Goal: Information Seeking & Learning: Learn about a topic

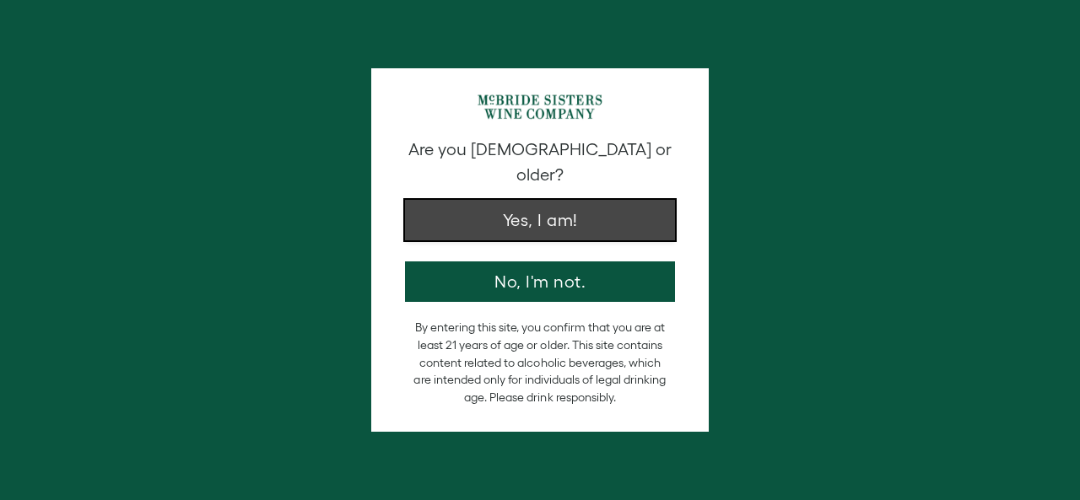
click at [526, 200] on button "Yes, I am!" at bounding box center [540, 220] width 270 height 40
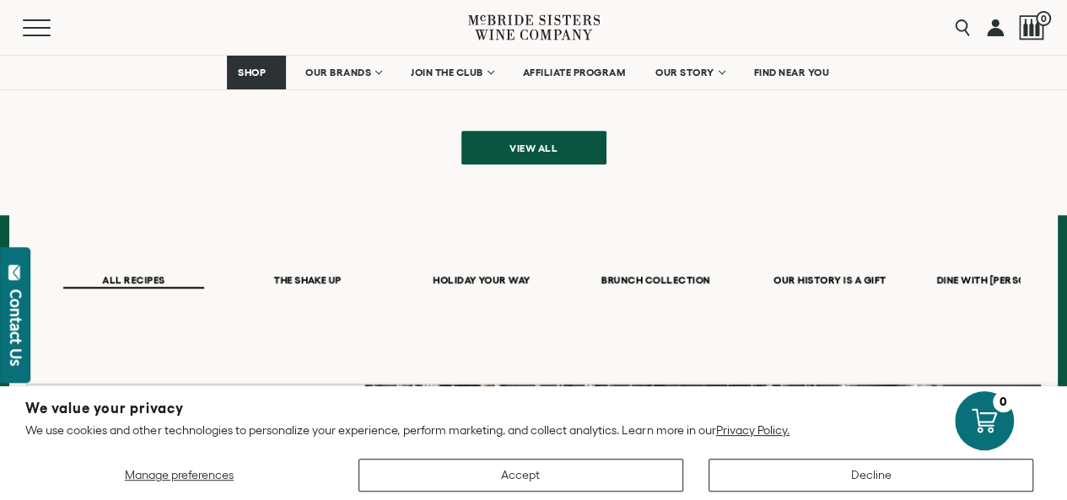
scroll to position [928, 0]
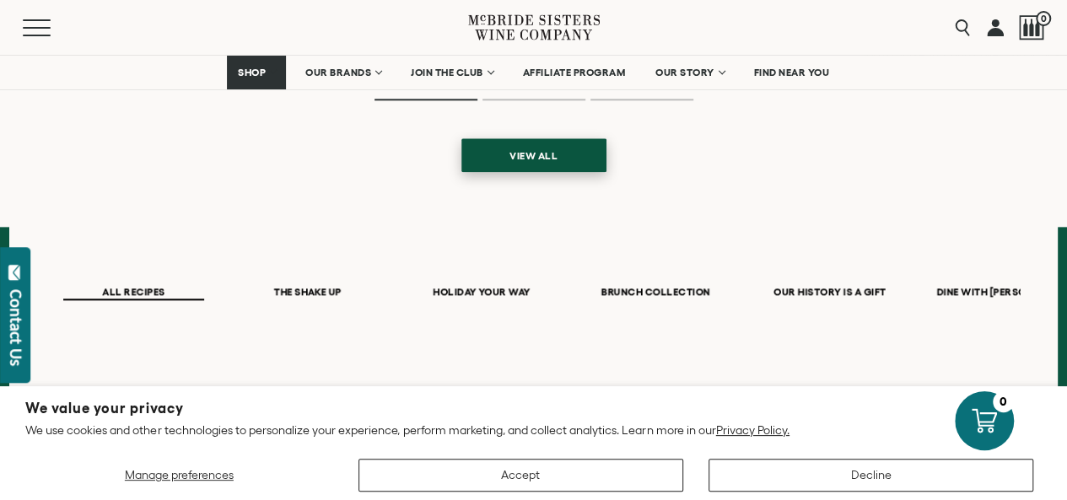
click at [513, 154] on span "View all" at bounding box center [533, 155] width 107 height 33
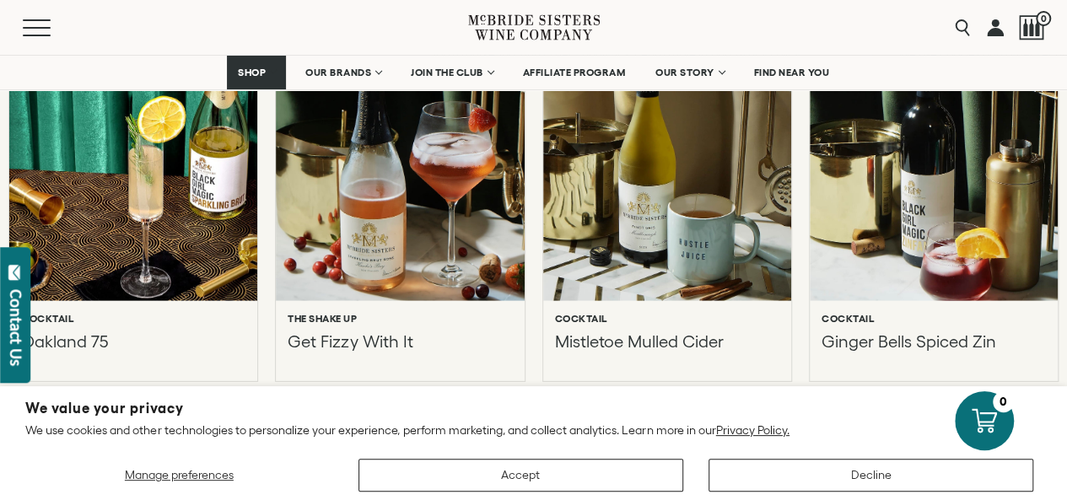
scroll to position [2446, 0]
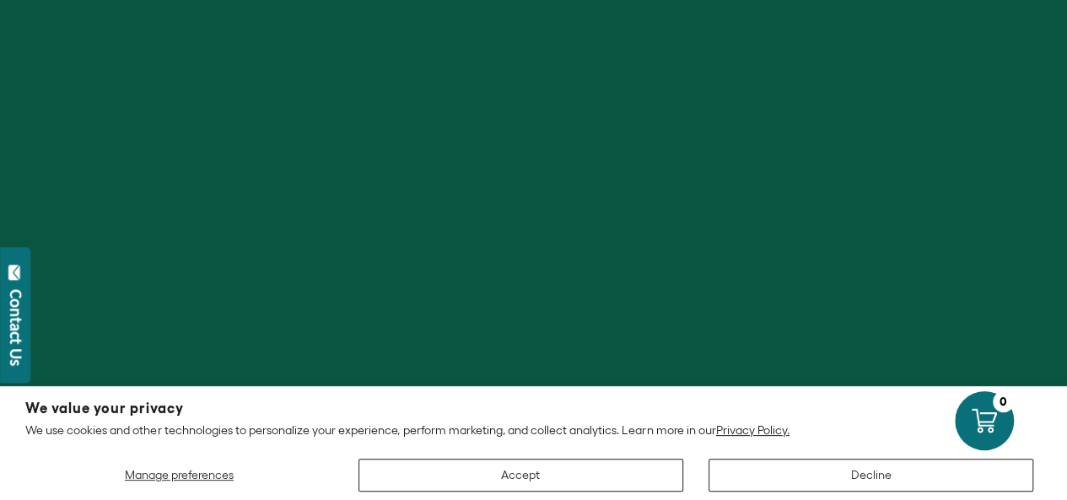
scroll to position [337, 0]
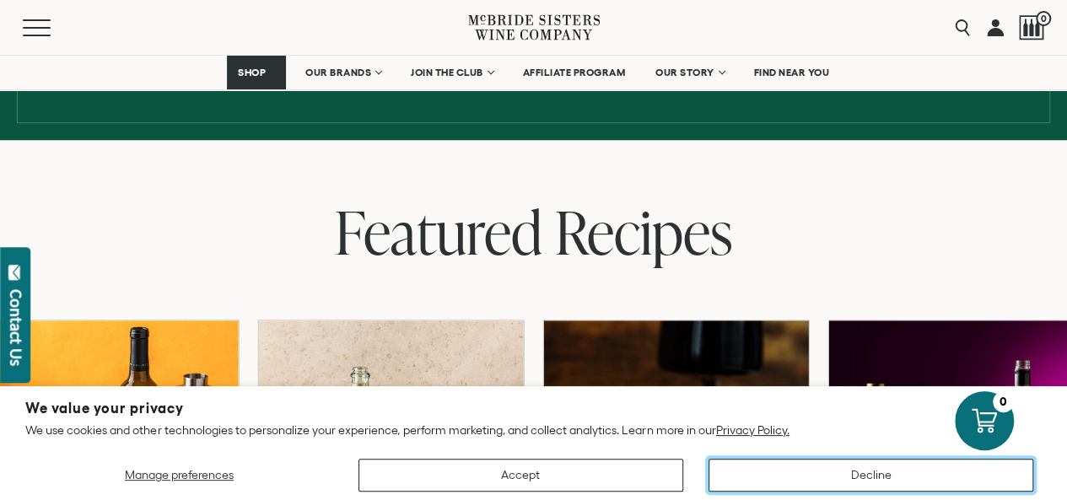
click at [916, 468] on button "Decline" at bounding box center [871, 475] width 325 height 33
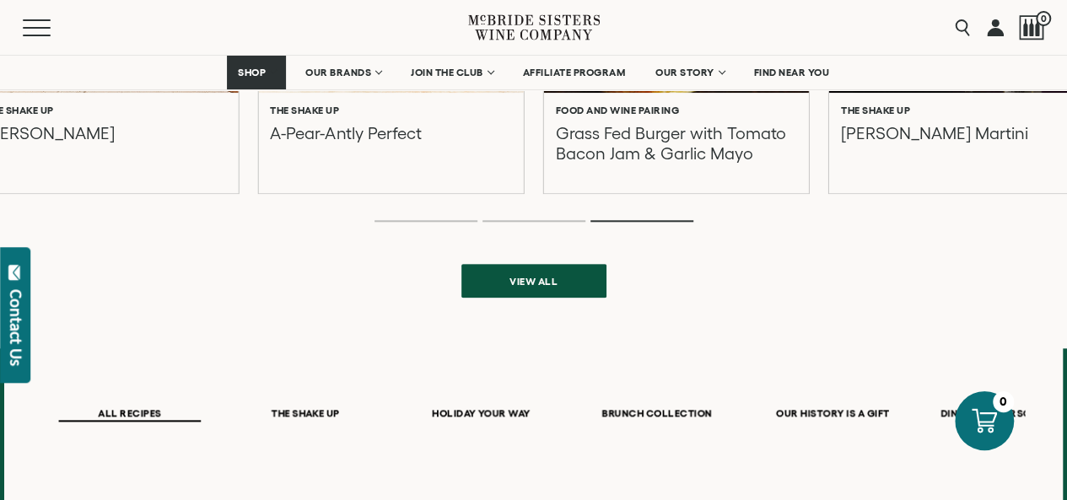
scroll to position [1012, 0]
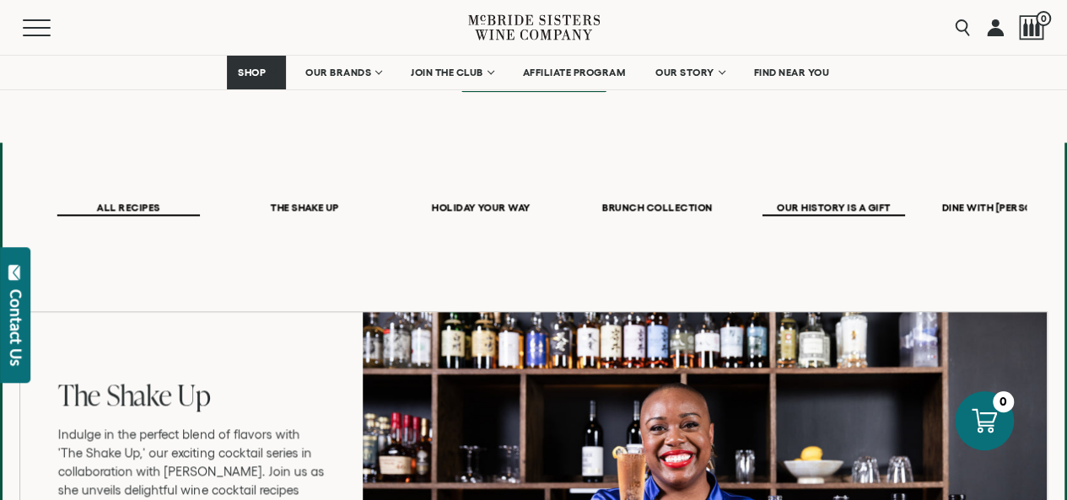
click at [843, 209] on span "OUR HISTORY IS A GIFT" at bounding box center [833, 209] width 143 height 14
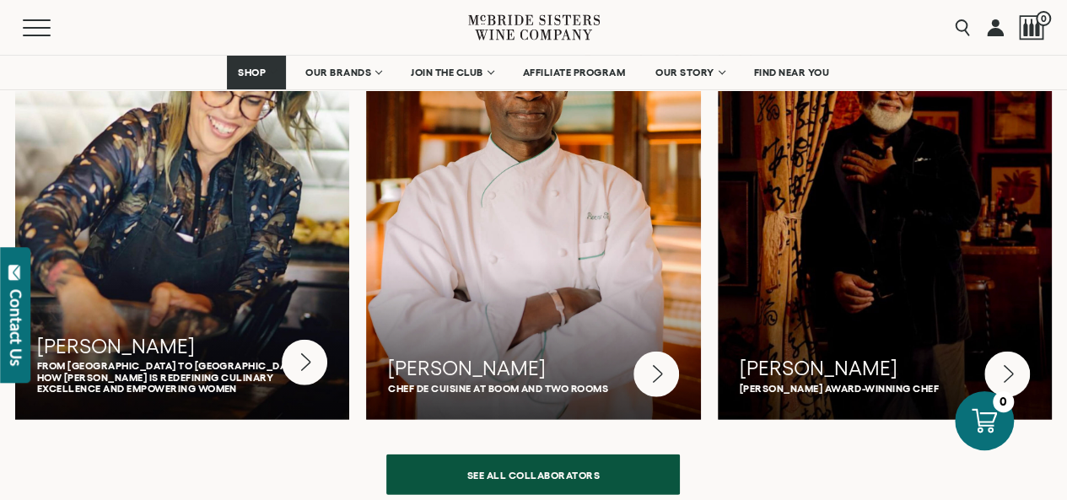
scroll to position [1856, 0]
